Goal: Find specific page/section: Find specific page/section

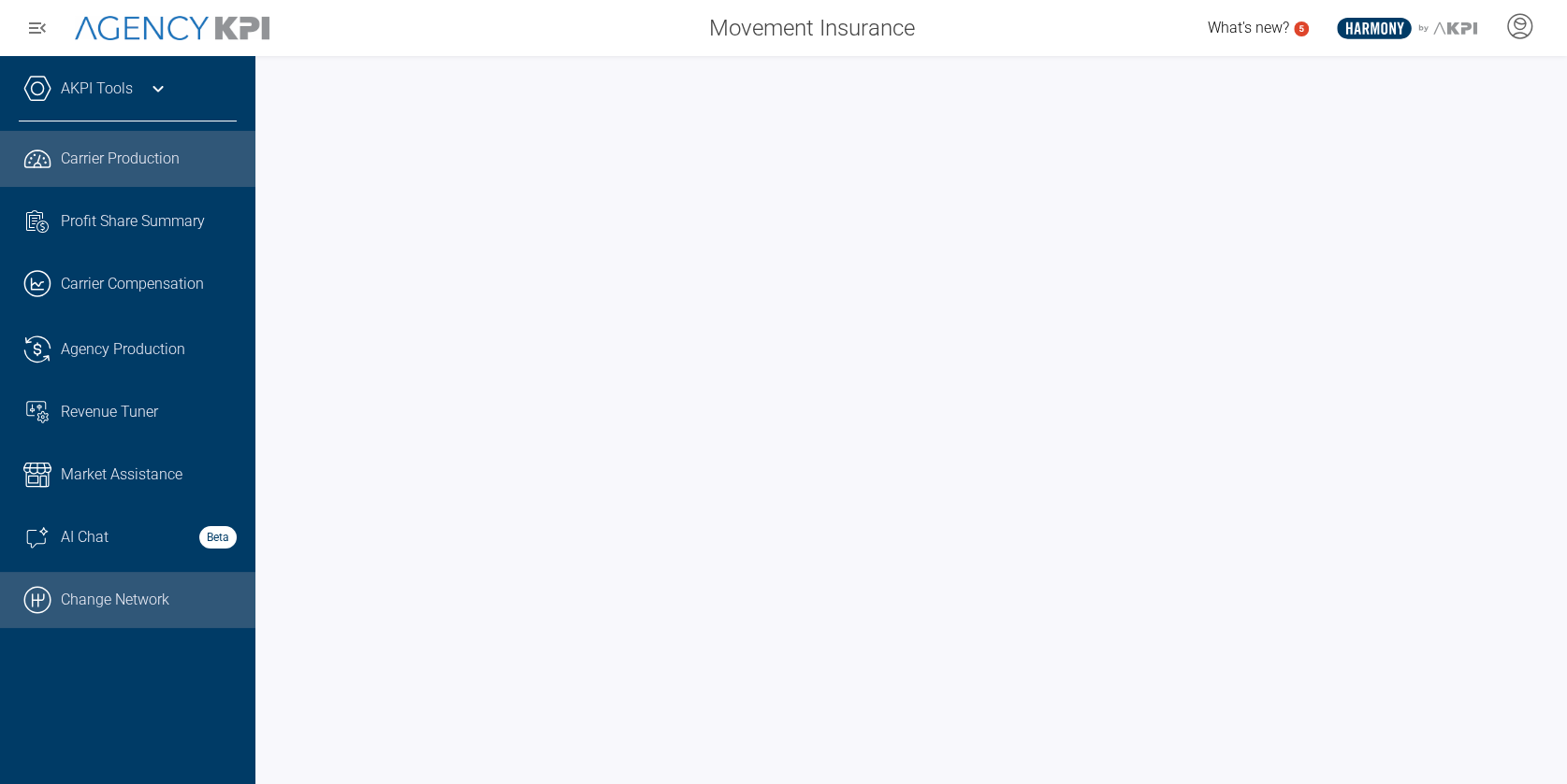
click at [84, 594] on link ".cls-1{fill:none;stroke:#000;stroke-linecap:round;stroke-linejoin:round;stroke-…" at bounding box center [128, 600] width 256 height 56
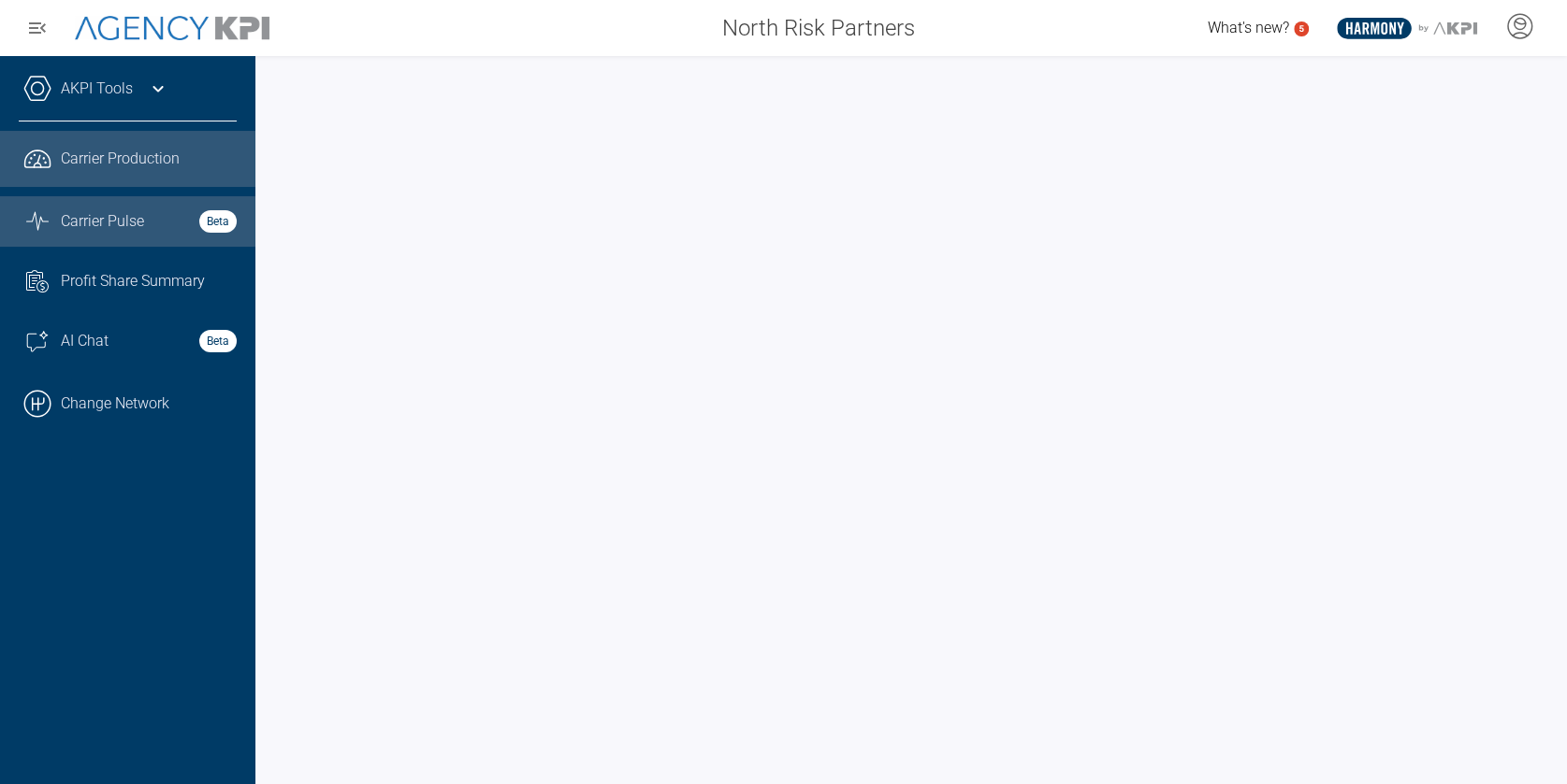
click at [110, 212] on span "Carrier Pulse" at bounding box center [102, 222] width 83 height 23
